Goal: Task Accomplishment & Management: Manage account settings

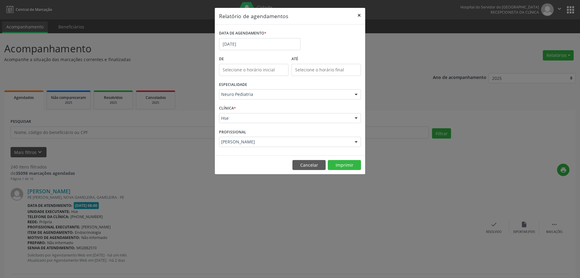
click at [360, 18] on button "×" at bounding box center [359, 15] width 12 height 15
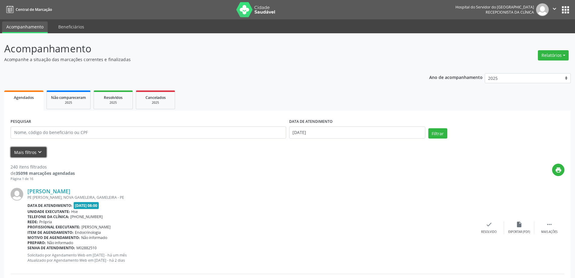
click at [41, 149] on icon "keyboard_arrow_down" at bounding box center [40, 152] width 7 height 7
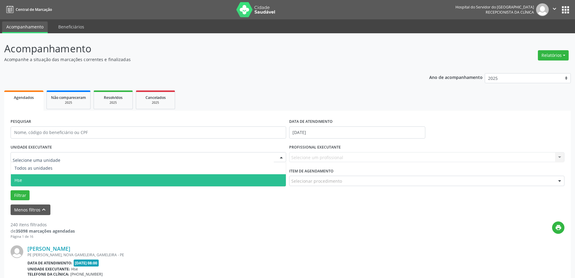
click at [36, 178] on span "Hse" at bounding box center [148, 180] width 275 height 12
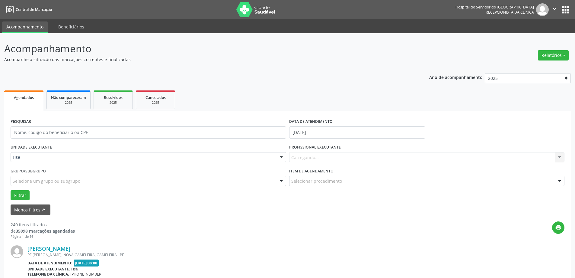
click at [313, 156] on div "Carregando... Nenhum resultado encontrado para: " " Não há nenhuma opção para s…" at bounding box center [427, 157] width 276 height 10
click at [310, 157] on div "Carregando... Nenhum resultado encontrado para: " " Não há nenhuma opção para s…" at bounding box center [427, 157] width 276 height 10
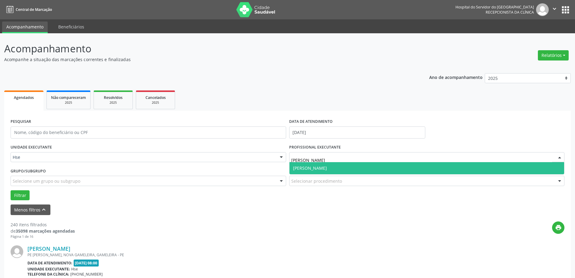
type input "[PERSON_NAME]"
click at [305, 171] on span "[PERSON_NAME]" at bounding box center [310, 168] width 34 height 6
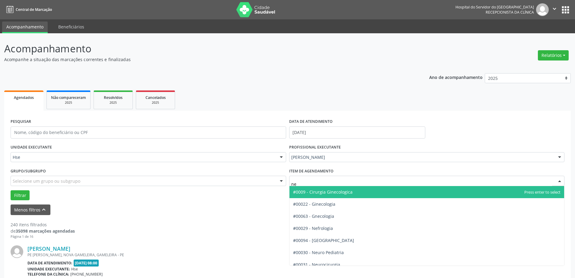
type input "neu"
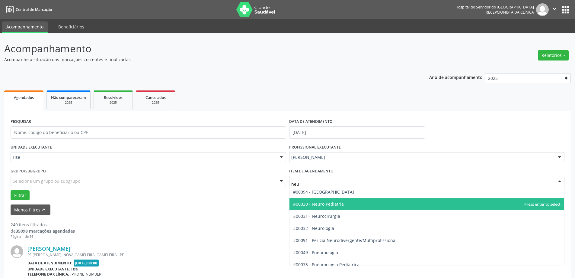
click at [312, 201] on span "#00030 - Neuro Pediatria" at bounding box center [318, 204] width 51 height 6
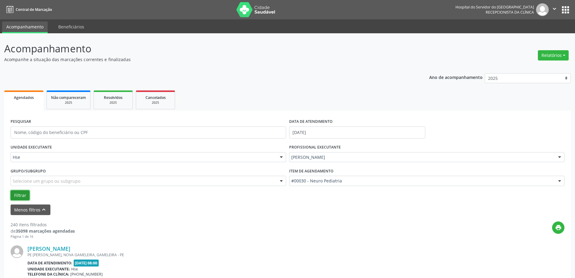
click at [27, 197] on button "Filtrar" at bounding box center [20, 195] width 19 height 10
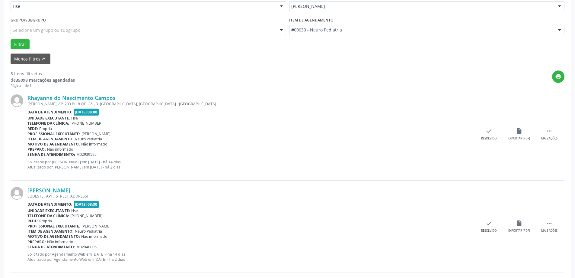
scroll to position [151, 0]
click at [548, 141] on div "Rhayanne do Nascimento Campos [PERSON_NAME], AP. 203 BL. 8 QD. 85, JD. [GEOGRAP…" at bounding box center [288, 134] width 554 height 92
click at [550, 134] on div " Mais ações" at bounding box center [549, 133] width 30 height 13
click at [518, 134] on div "alarm_off Não compareceu" at bounding box center [519, 133] width 30 height 13
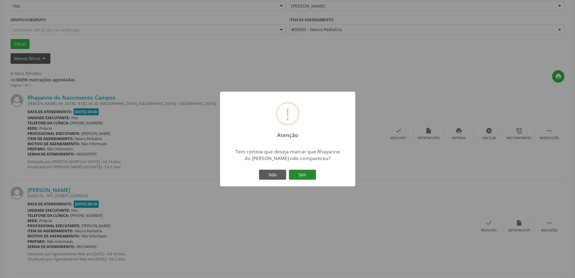
click at [313, 172] on button "Sim" at bounding box center [302, 174] width 27 height 10
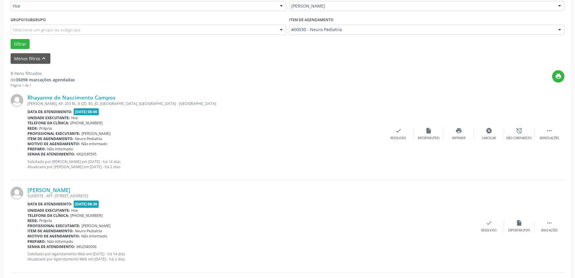
scroll to position [0, 0]
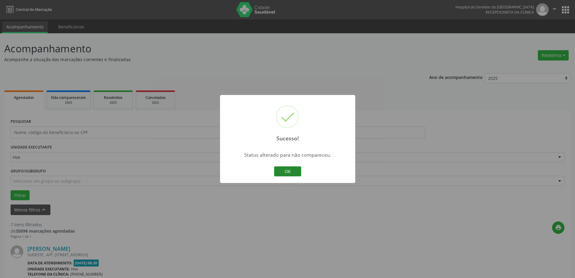
click at [294, 170] on button "OK" at bounding box center [287, 171] width 27 height 10
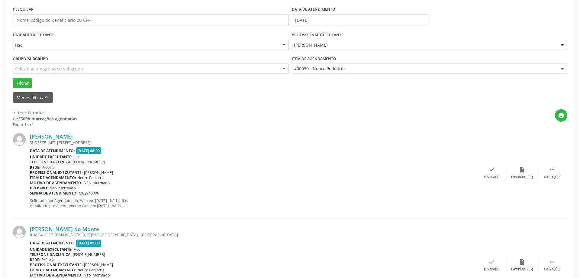
scroll to position [121, 0]
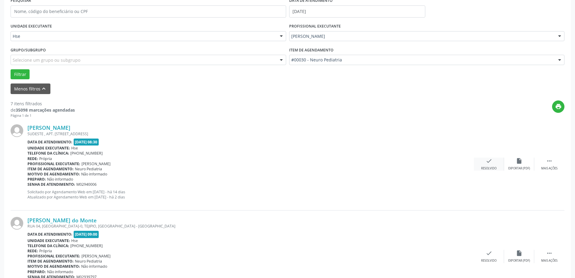
click at [486, 164] on div "check Resolvido" at bounding box center [489, 163] width 30 height 13
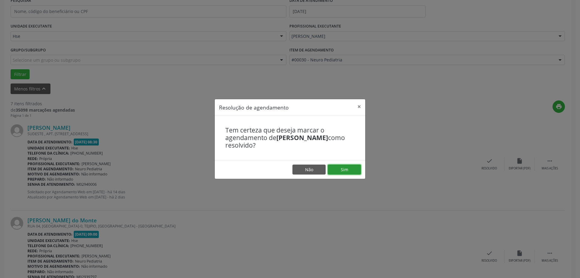
click at [335, 167] on button "Sim" at bounding box center [344, 169] width 33 height 10
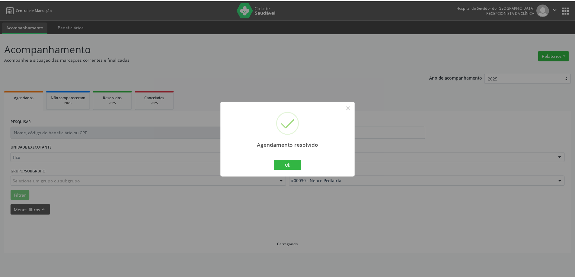
scroll to position [0, 0]
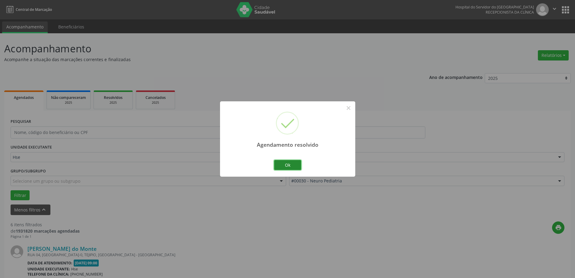
click at [292, 167] on button "Ok" at bounding box center [287, 165] width 27 height 10
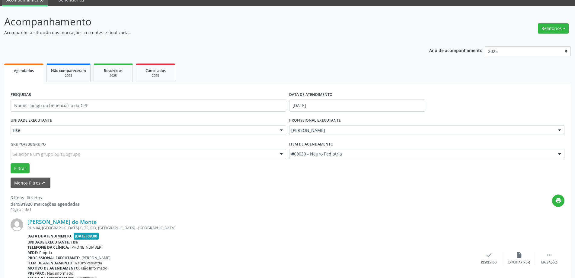
scroll to position [60, 0]
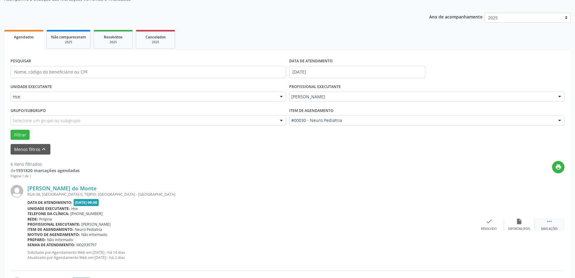
click at [554, 224] on div " Mais ações" at bounding box center [549, 224] width 30 height 13
click at [513, 224] on div "alarm_off Não compareceu" at bounding box center [519, 224] width 30 height 13
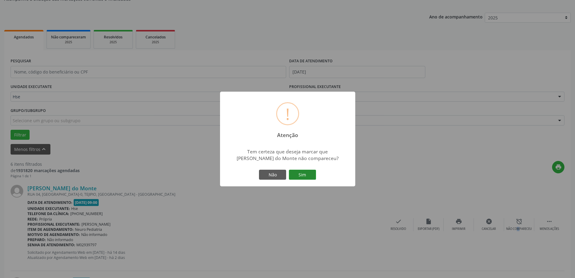
click at [312, 174] on button "Sim" at bounding box center [302, 174] width 27 height 10
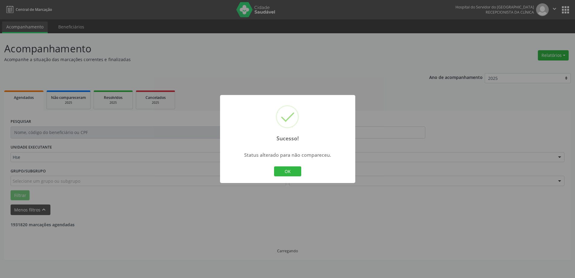
scroll to position [0, 0]
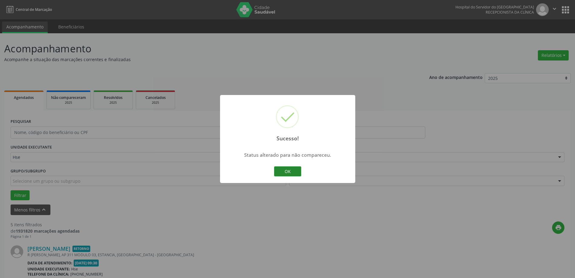
click at [286, 169] on button "OK" at bounding box center [287, 171] width 27 height 10
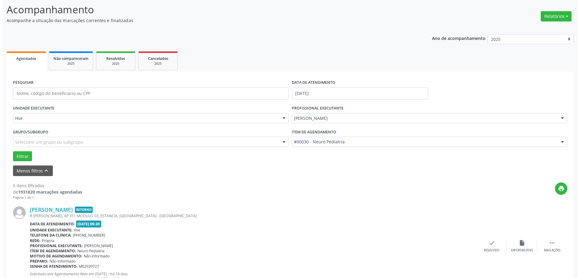
scroll to position [91, 0]
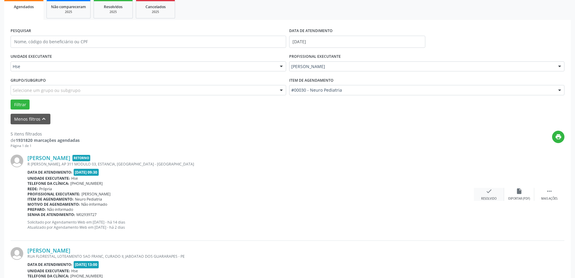
click at [496, 193] on div "check Resolvido" at bounding box center [489, 194] width 30 height 13
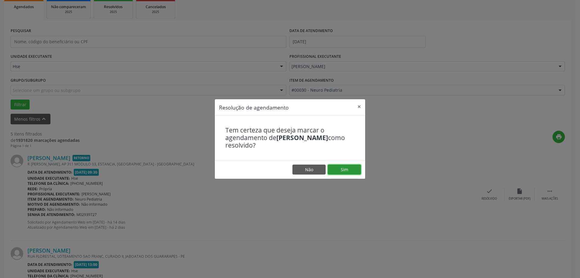
click at [351, 169] on button "Sim" at bounding box center [344, 169] width 33 height 10
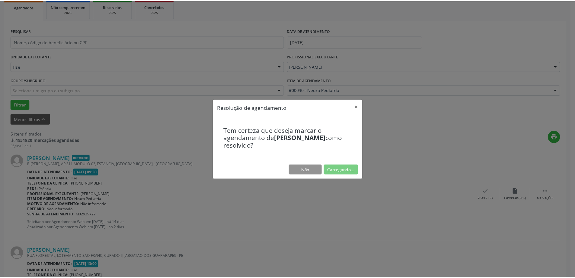
scroll to position [0, 0]
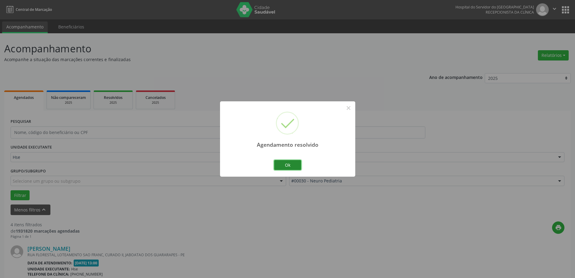
click at [280, 167] on button "Ok" at bounding box center [287, 165] width 27 height 10
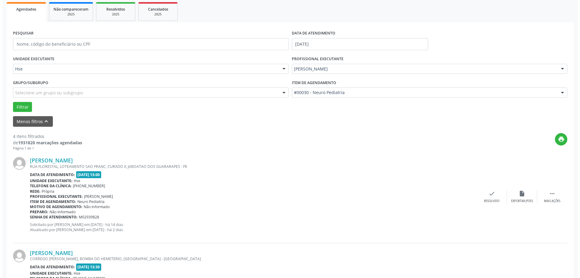
scroll to position [91, 0]
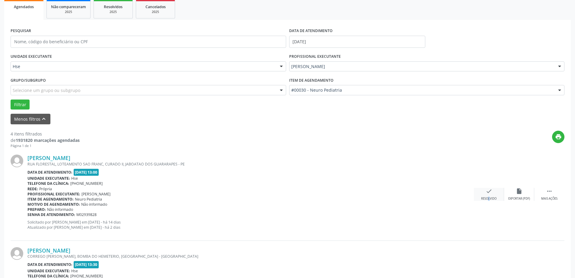
click at [484, 197] on div "Resolvido" at bounding box center [488, 198] width 15 height 4
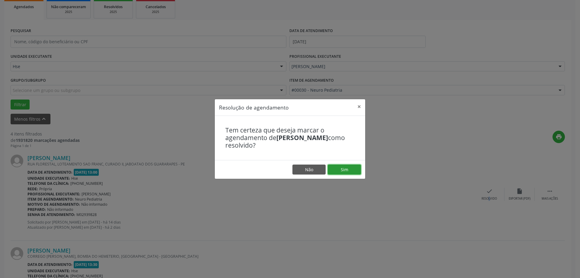
click at [349, 168] on button "Sim" at bounding box center [344, 169] width 33 height 10
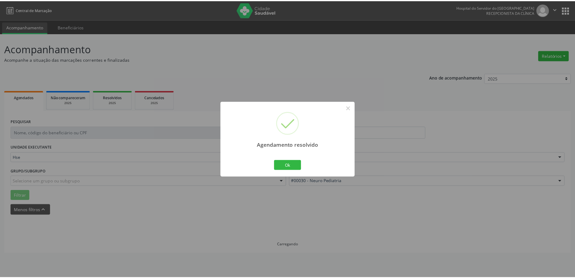
scroll to position [0, 0]
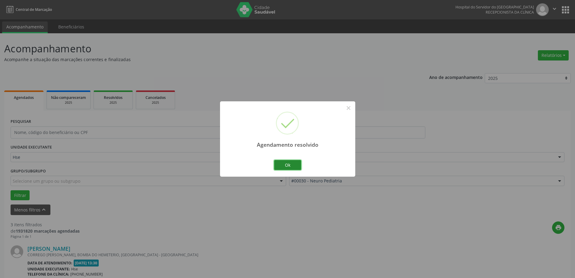
click at [290, 166] on button "Ok" at bounding box center [287, 165] width 27 height 10
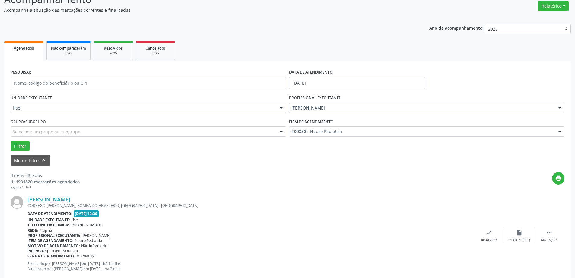
scroll to position [60, 0]
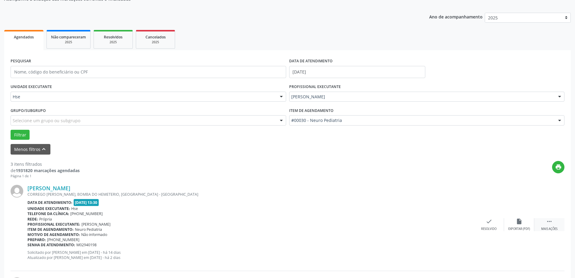
click at [548, 219] on icon "" at bounding box center [549, 221] width 7 height 7
click at [515, 219] on div "alarm_off Não compareceu" at bounding box center [519, 224] width 30 height 13
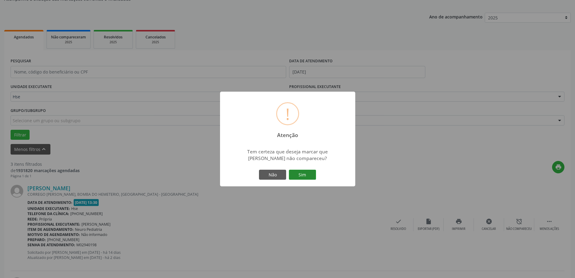
click at [310, 173] on button "Sim" at bounding box center [302, 174] width 27 height 10
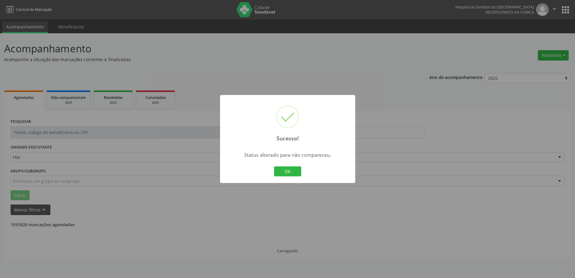
scroll to position [0, 0]
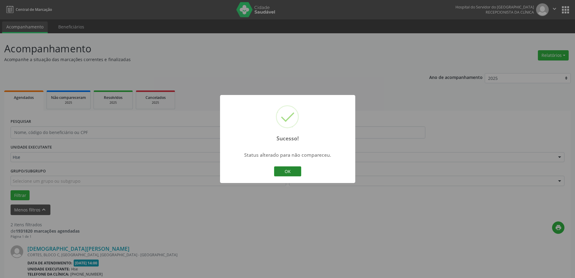
click at [295, 174] on button "OK" at bounding box center [287, 171] width 27 height 10
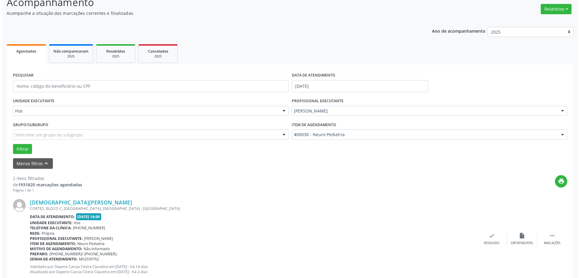
scroll to position [60, 0]
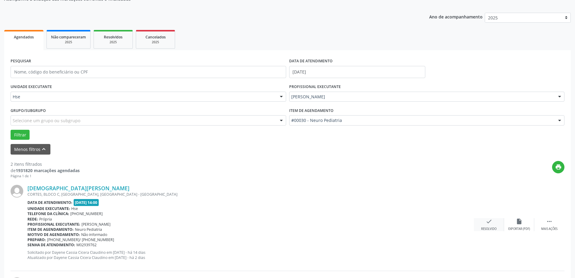
click at [487, 224] on icon "check" at bounding box center [489, 221] width 7 height 7
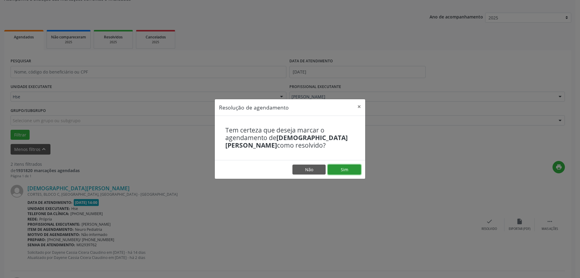
click at [354, 172] on button "Sim" at bounding box center [344, 169] width 33 height 10
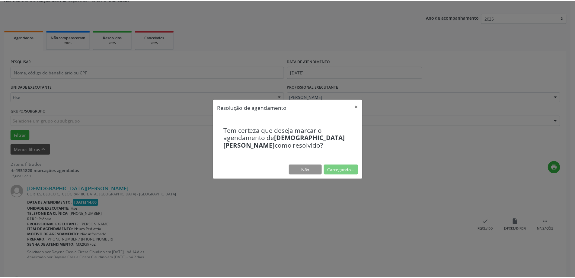
scroll to position [0, 0]
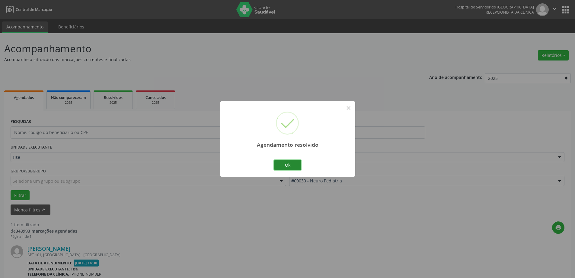
click at [294, 164] on button "Ok" at bounding box center [287, 165] width 27 height 10
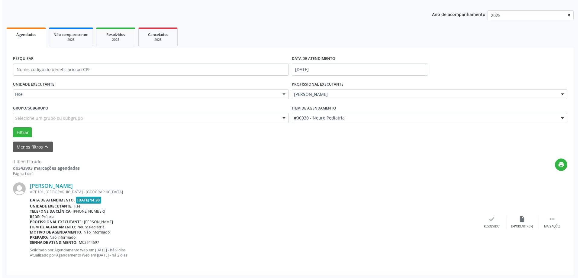
scroll to position [64, 0]
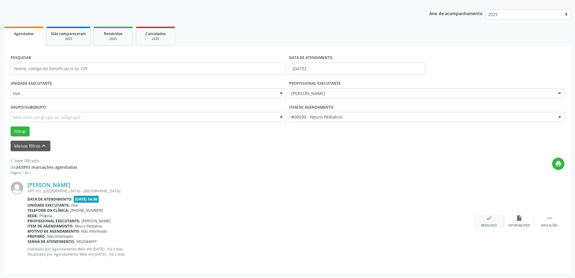
click at [482, 219] on div "check Resolvido" at bounding box center [489, 220] width 30 height 13
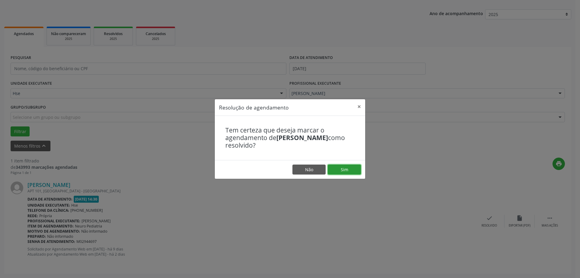
click at [350, 172] on button "Sim" at bounding box center [344, 169] width 33 height 10
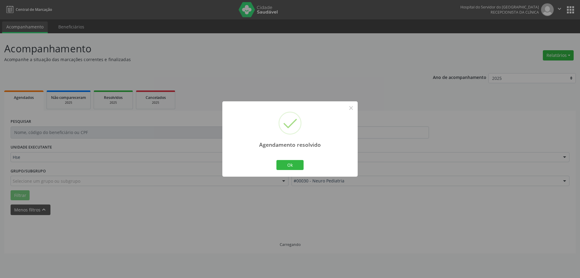
scroll to position [0, 0]
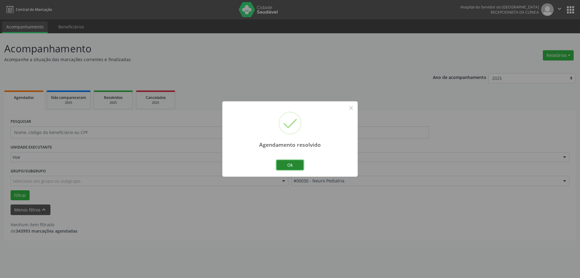
click at [300, 167] on button "Ok" at bounding box center [289, 165] width 27 height 10
